Goal: Book appointment/travel/reservation

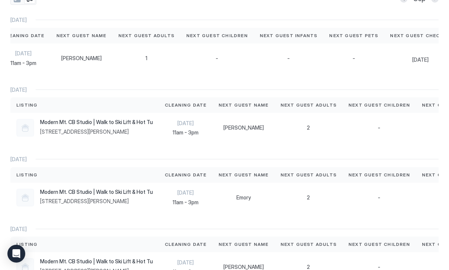
scroll to position [43, 0]
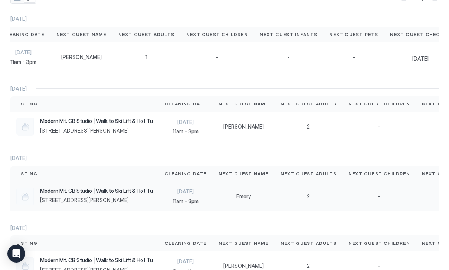
click at [212, 194] on div "Emory" at bounding box center [243, 196] width 62 height 30
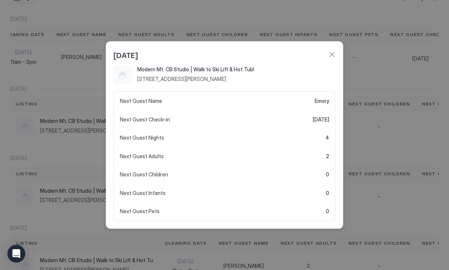
click at [382, 188] on div at bounding box center [224, 135] width 449 height 270
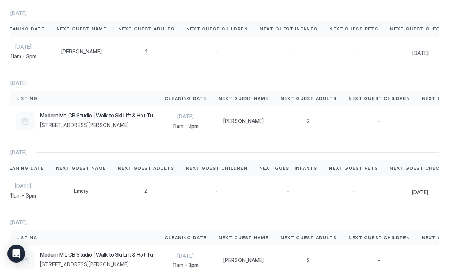
scroll to position [0, 162]
click at [132, 184] on div "2" at bounding box center [146, 191] width 68 height 30
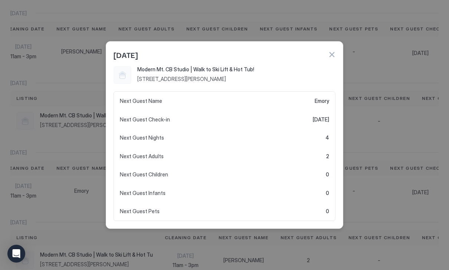
click at [77, 177] on div at bounding box center [224, 135] width 449 height 270
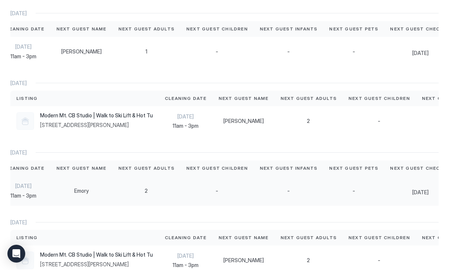
click at [352, 191] on span "-" at bounding box center [353, 190] width 3 height 7
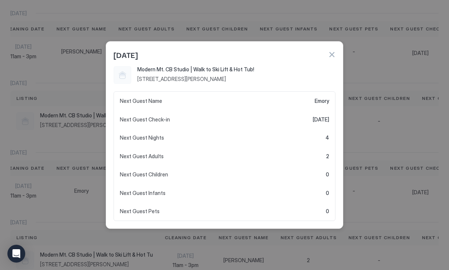
click at [383, 185] on div at bounding box center [224, 135] width 449 height 270
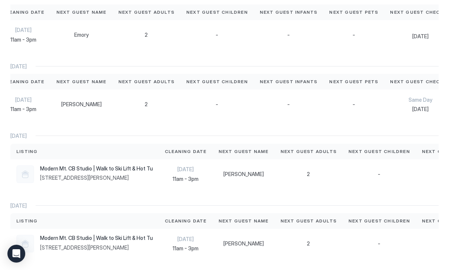
scroll to position [204, 0]
click at [369, 187] on div "-" at bounding box center [378, 174] width 73 height 30
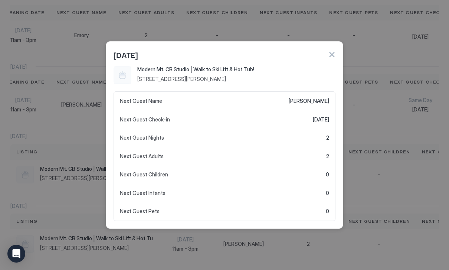
click at [382, 174] on div at bounding box center [224, 135] width 449 height 270
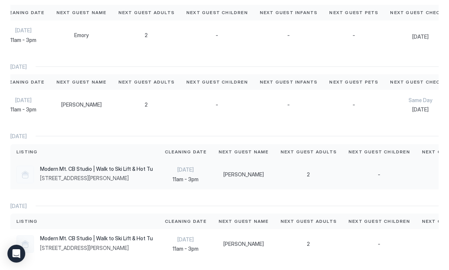
click at [368, 172] on div "-" at bounding box center [379, 174] width 62 height 7
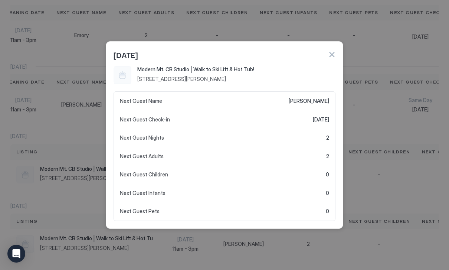
click at [332, 53] on button "button" at bounding box center [331, 54] width 7 height 7
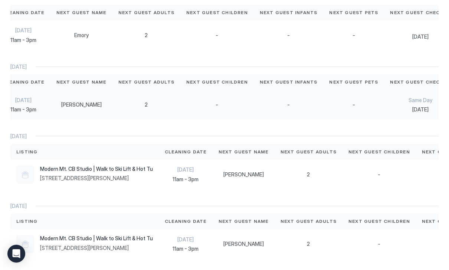
click at [361, 106] on div "-" at bounding box center [353, 104] width 49 height 7
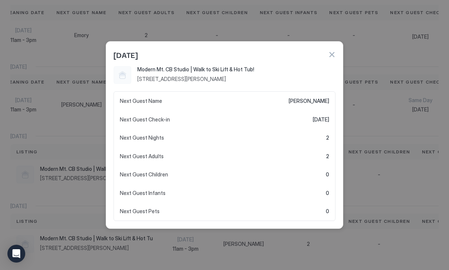
click at [412, 144] on div at bounding box center [224, 135] width 449 height 270
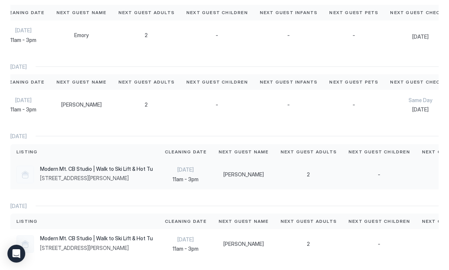
click at [222, 172] on div "[PERSON_NAME]" at bounding box center [243, 174] width 50 height 7
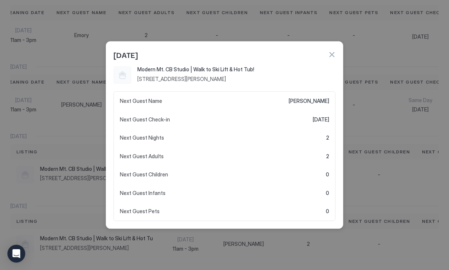
click at [376, 149] on div at bounding box center [224, 135] width 449 height 270
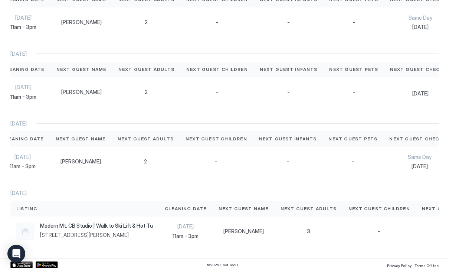
scroll to position [0, 162]
click at [248, 230] on div "[PERSON_NAME]" at bounding box center [243, 231] width 50 height 7
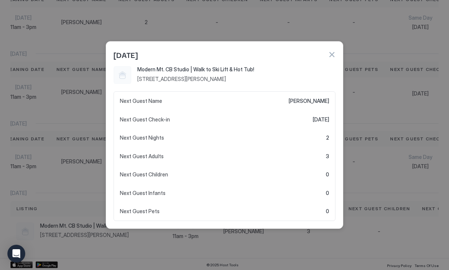
click at [379, 176] on div at bounding box center [224, 135] width 449 height 270
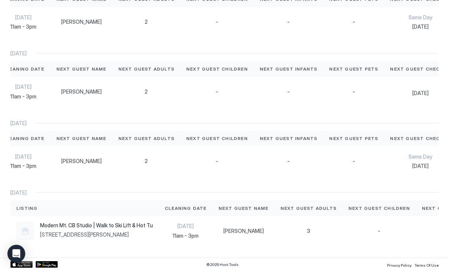
scroll to position [286, 0]
click at [192, 235] on span "11am - 3pm" at bounding box center [186, 236] width 42 height 7
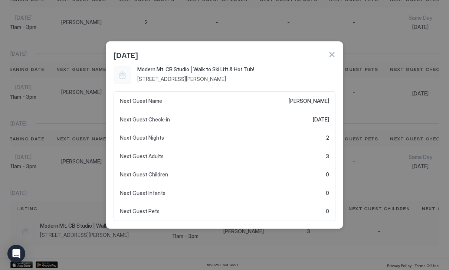
click at [192, 235] on div at bounding box center [224, 135] width 449 height 270
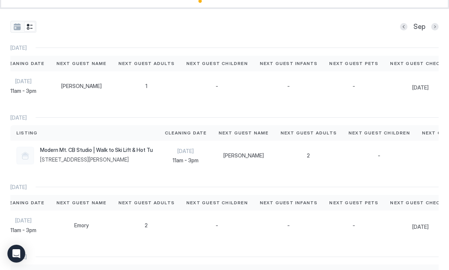
scroll to position [27, 0]
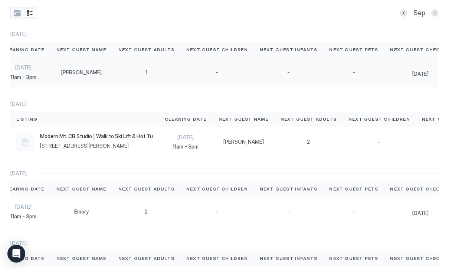
click at [357, 73] on div "-" at bounding box center [353, 72] width 49 height 7
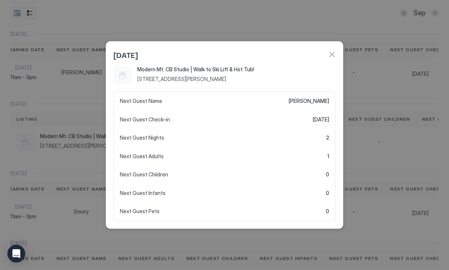
click at [399, 160] on div at bounding box center [224, 135] width 449 height 270
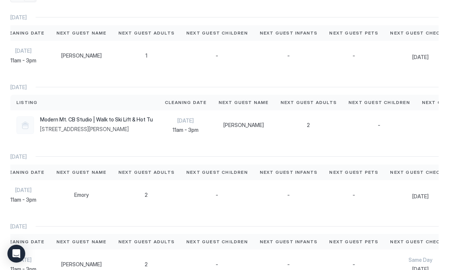
scroll to position [44, 0]
click at [386, 136] on div "-" at bounding box center [378, 126] width 73 height 30
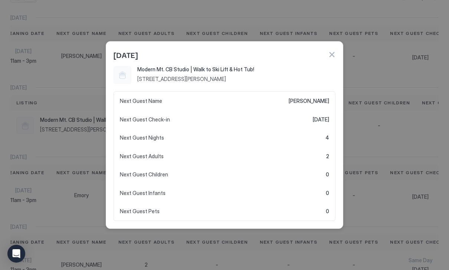
click at [332, 54] on button "button" at bounding box center [331, 54] width 7 height 7
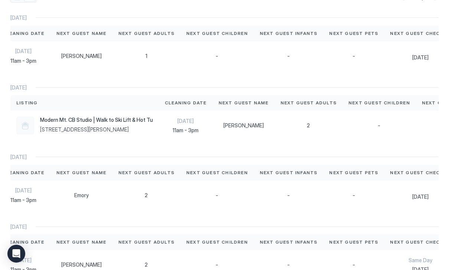
scroll to position [60, 0]
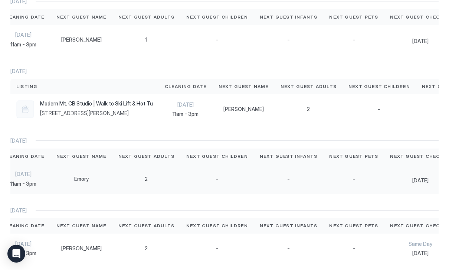
click at [362, 181] on div "-" at bounding box center [353, 179] width 61 height 30
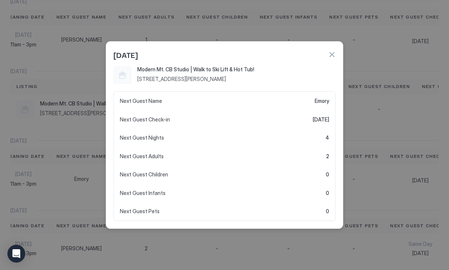
click at [410, 153] on div at bounding box center [224, 135] width 449 height 270
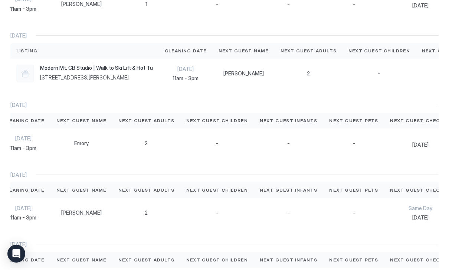
scroll to position [0, 158]
click at [359, 153] on div "-" at bounding box center [357, 143] width 61 height 30
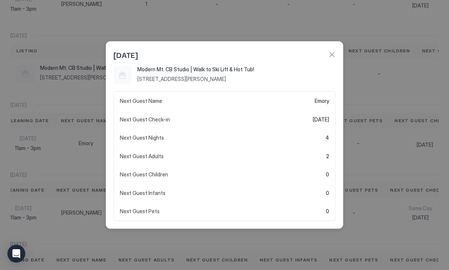
click at [380, 150] on div at bounding box center [224, 135] width 449 height 270
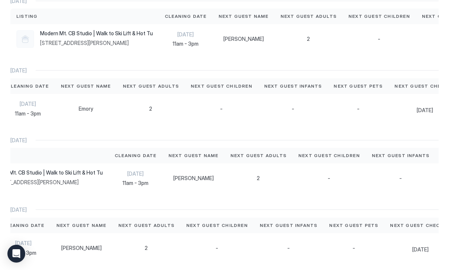
scroll to position [0, 51]
click at [365, 182] on div "-" at bounding box center [400, 178] width 70 height 30
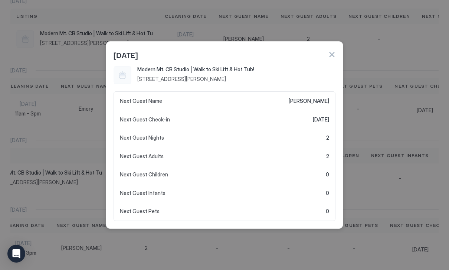
click at [409, 146] on div at bounding box center [224, 135] width 449 height 270
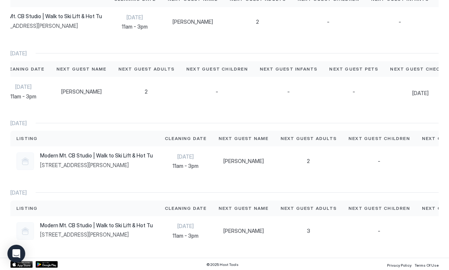
scroll to position [286, 0]
